Goal: Navigation & Orientation: Find specific page/section

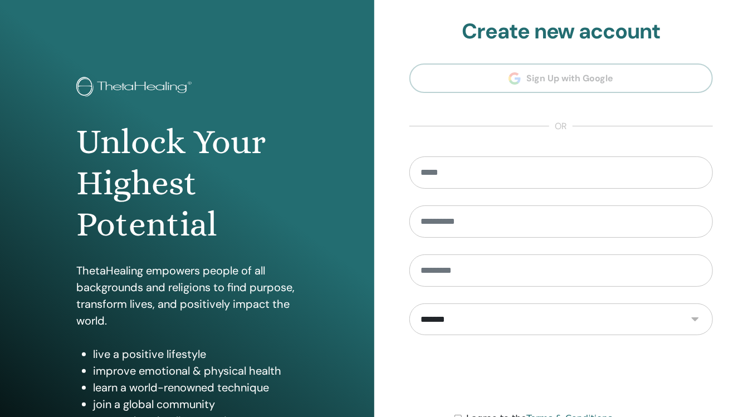
scroll to position [112, 0]
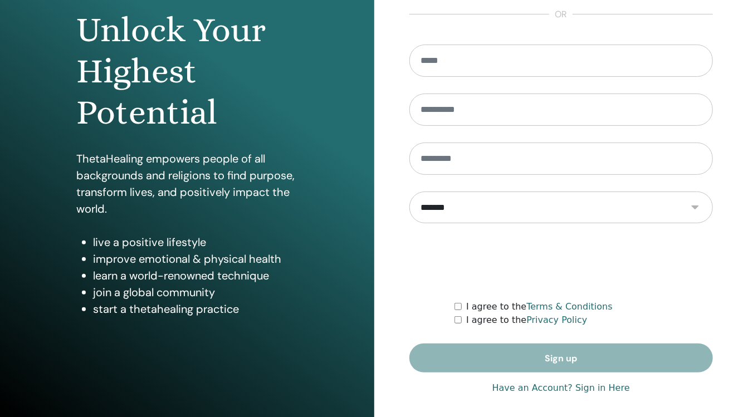
type input "**********"
click at [591, 388] on link "Have an Account? Sign in Here" at bounding box center [561, 387] width 138 height 13
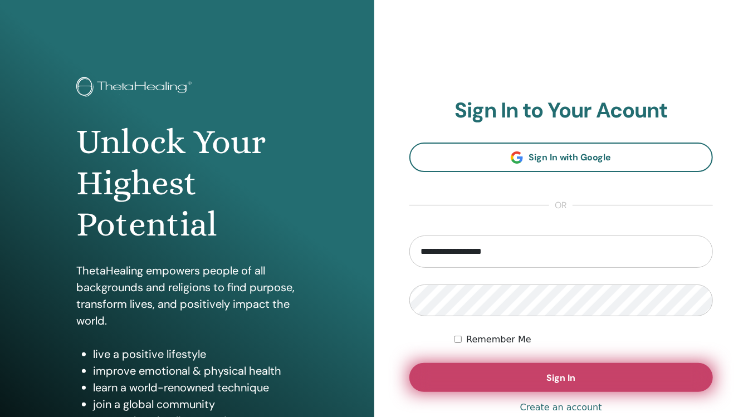
click at [531, 376] on button "Sign In" at bounding box center [561, 377] width 304 height 29
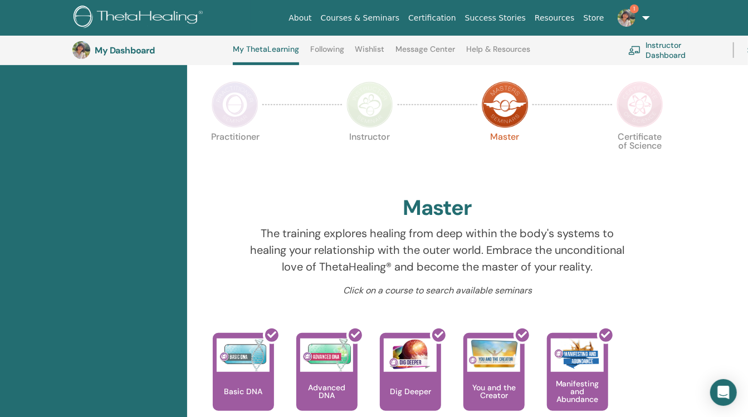
scroll to position [212, 0]
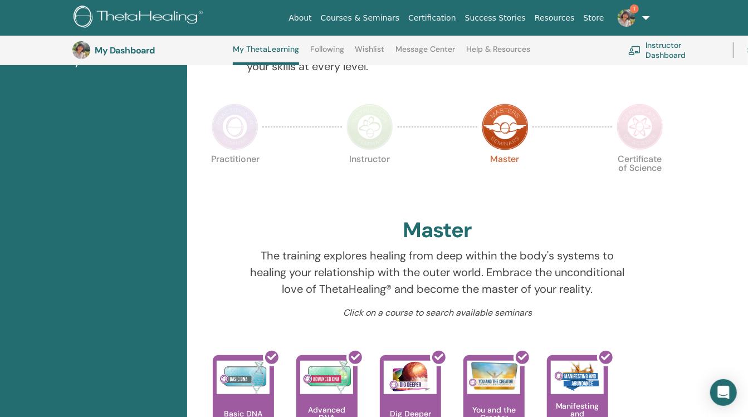
click at [652, 155] on p "Certificate of Science" at bounding box center [640, 178] width 47 height 47
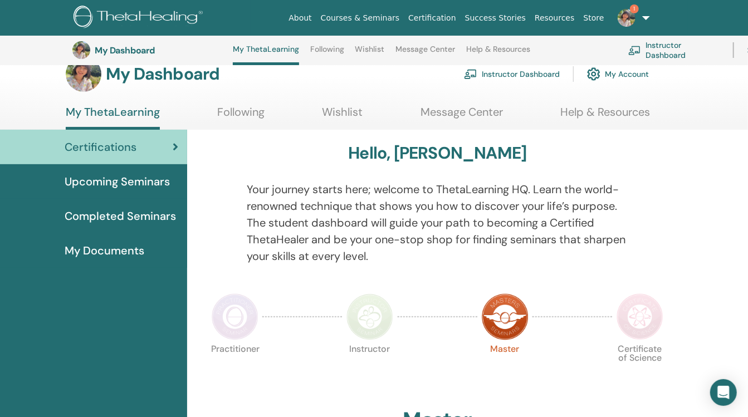
scroll to position [12, 0]
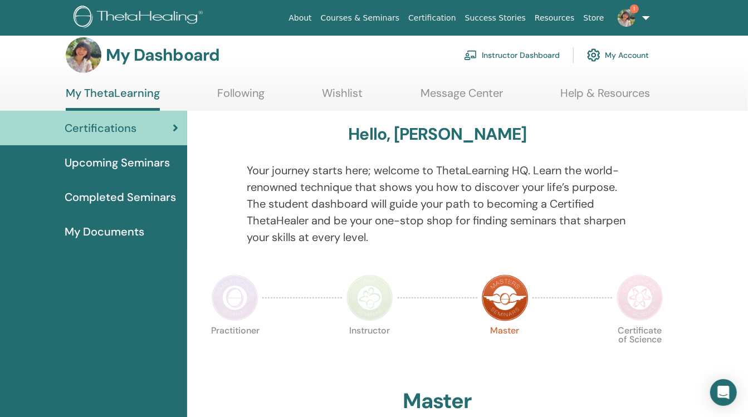
click at [103, 164] on span "Upcoming Seminars" at bounding box center [117, 162] width 105 height 17
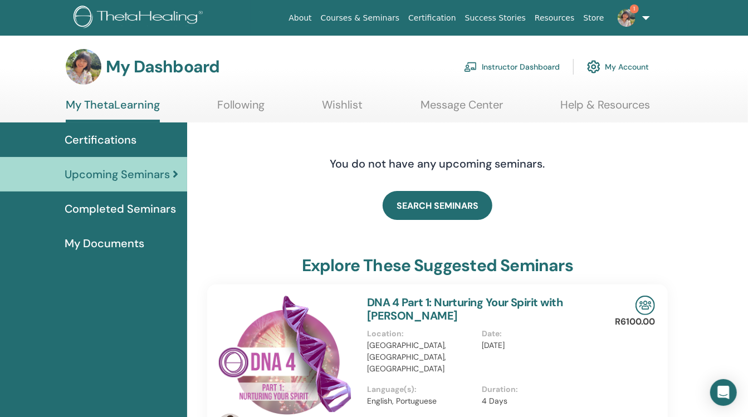
click at [609, 65] on link "My Account" at bounding box center [618, 67] width 62 height 25
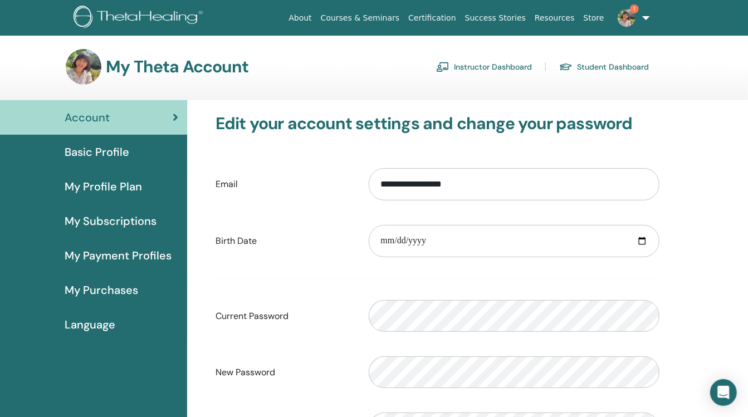
click at [470, 63] on link "Instructor Dashboard" at bounding box center [484, 67] width 96 height 18
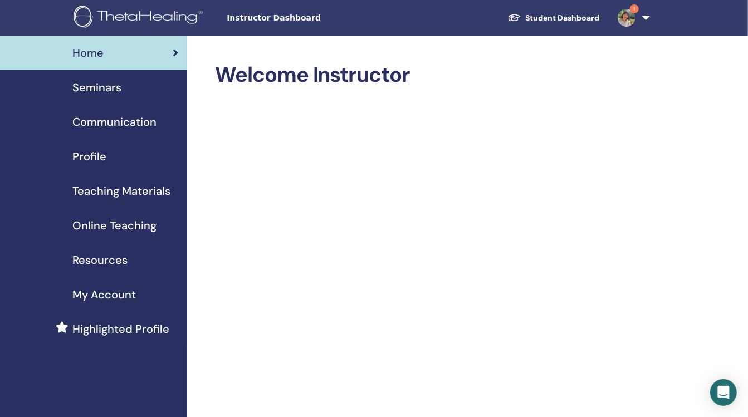
click at [122, 92] on div "Seminars" at bounding box center [93, 87] width 169 height 17
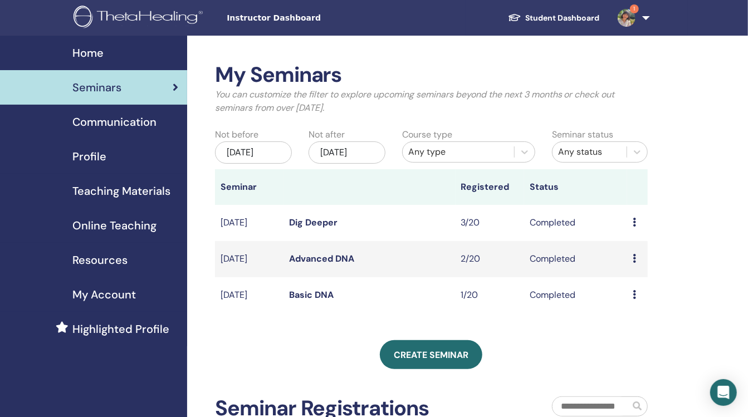
click at [139, 329] on span "Highlighted Profile" at bounding box center [120, 329] width 97 height 17
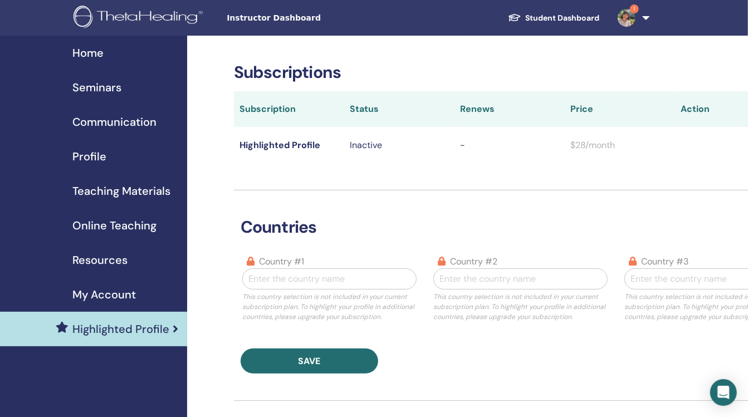
click at [557, 21] on link "Student Dashboard" at bounding box center [554, 18] width 110 height 21
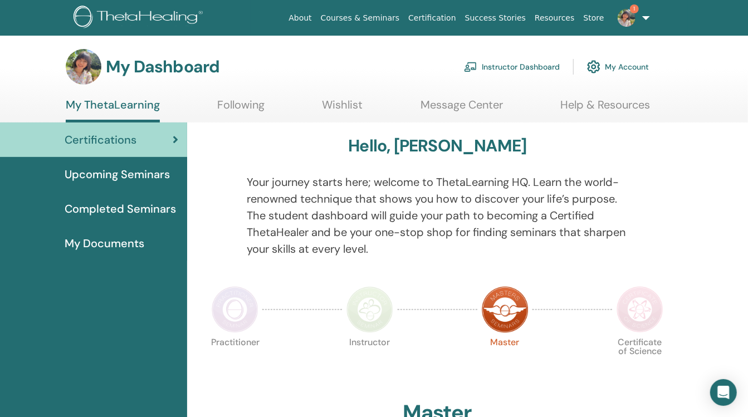
click at [125, 204] on span "Completed Seminars" at bounding box center [120, 208] width 111 height 17
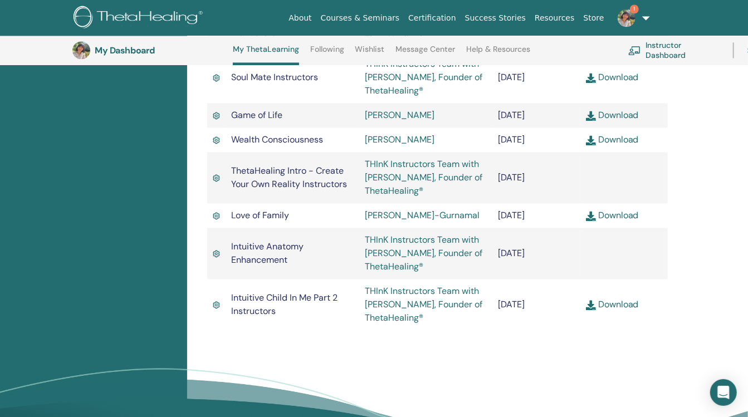
scroll to position [1182, 0]
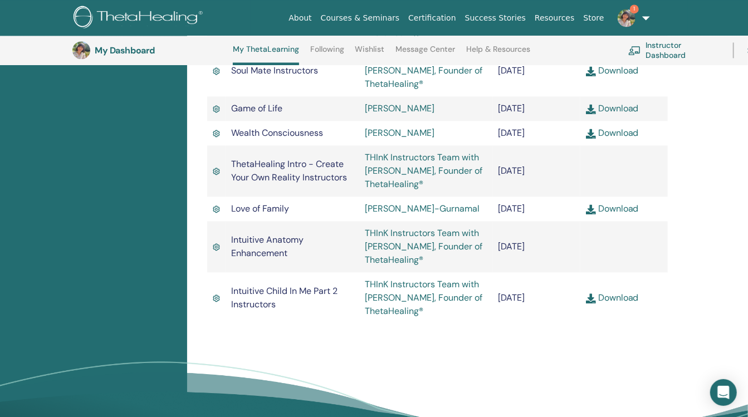
click at [636, 17] on span "1" at bounding box center [626, 17] width 27 height 9
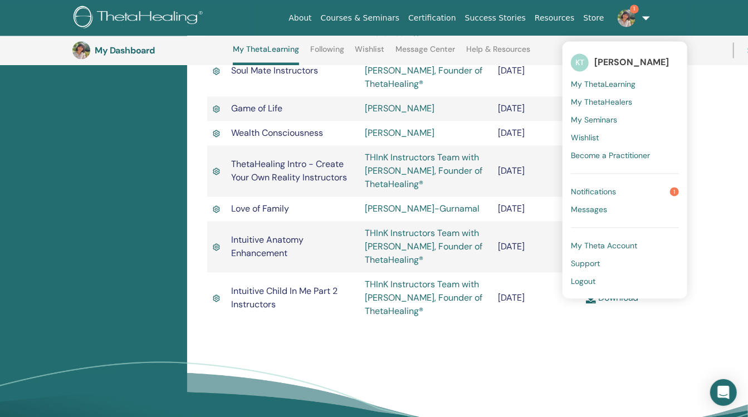
click at [608, 277] on link "Logout" at bounding box center [625, 281] width 108 height 18
